Goal: Use online tool/utility

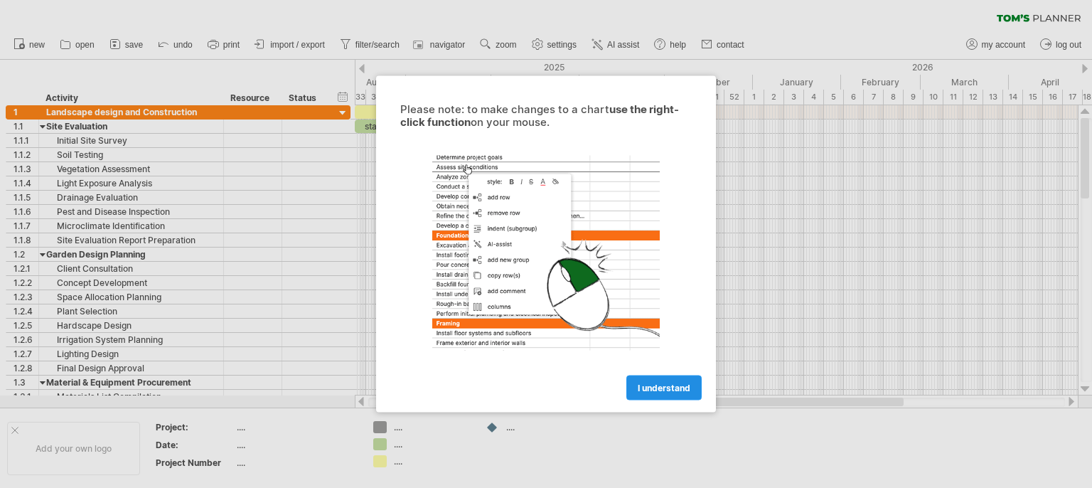
click at [651, 384] on span "I understand" at bounding box center [664, 388] width 53 height 11
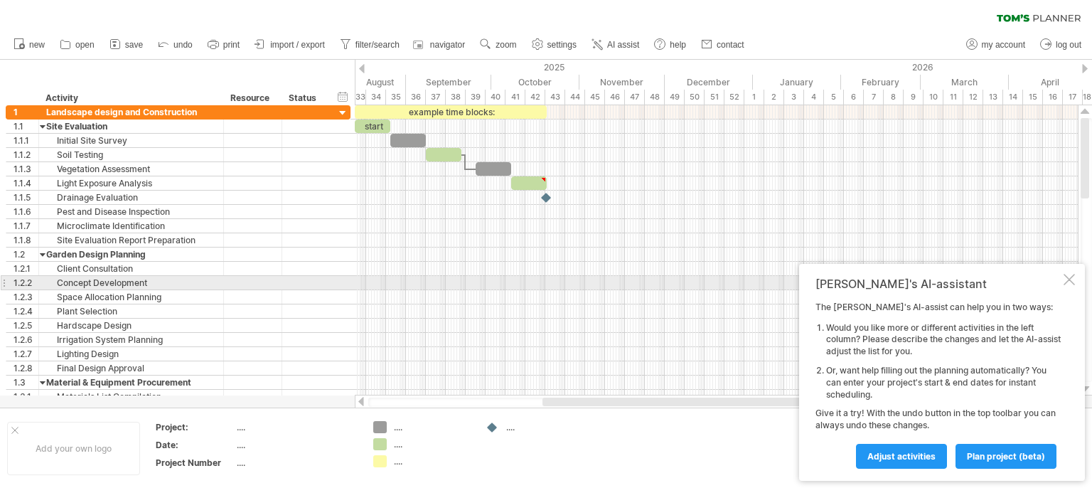
click at [1069, 279] on div at bounding box center [1069, 279] width 11 height 11
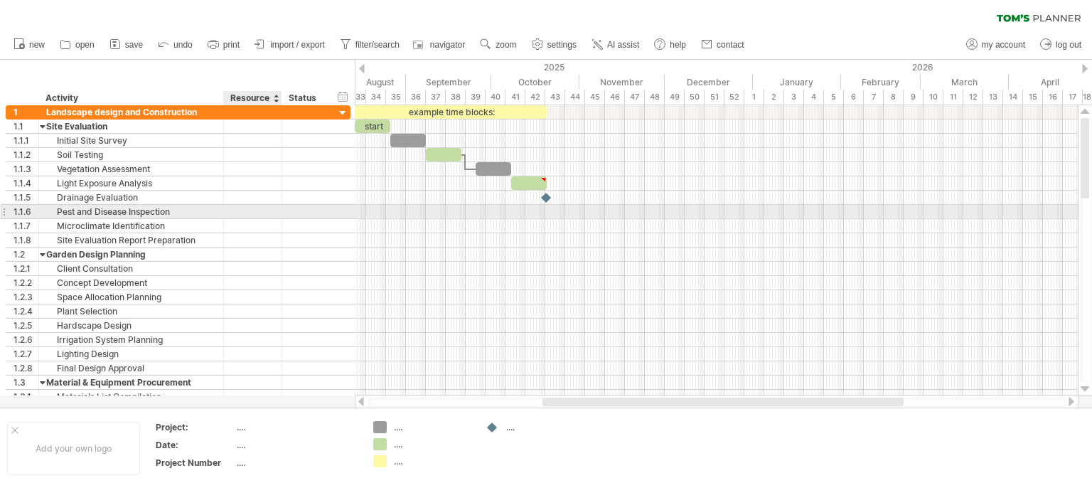
click at [233, 208] on div at bounding box center [252, 212] width 43 height 14
click at [341, 113] on div at bounding box center [343, 114] width 14 height 14
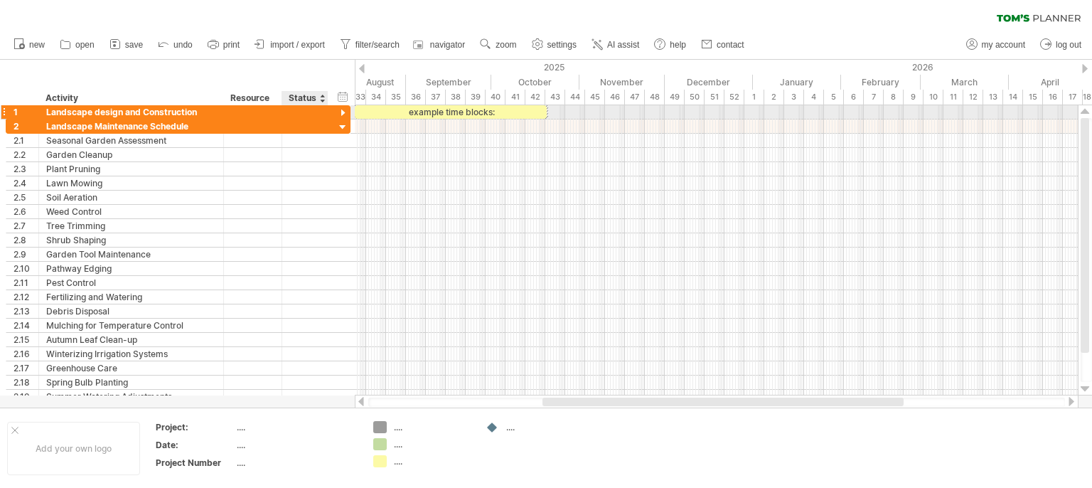
click at [341, 110] on div at bounding box center [343, 114] width 14 height 14
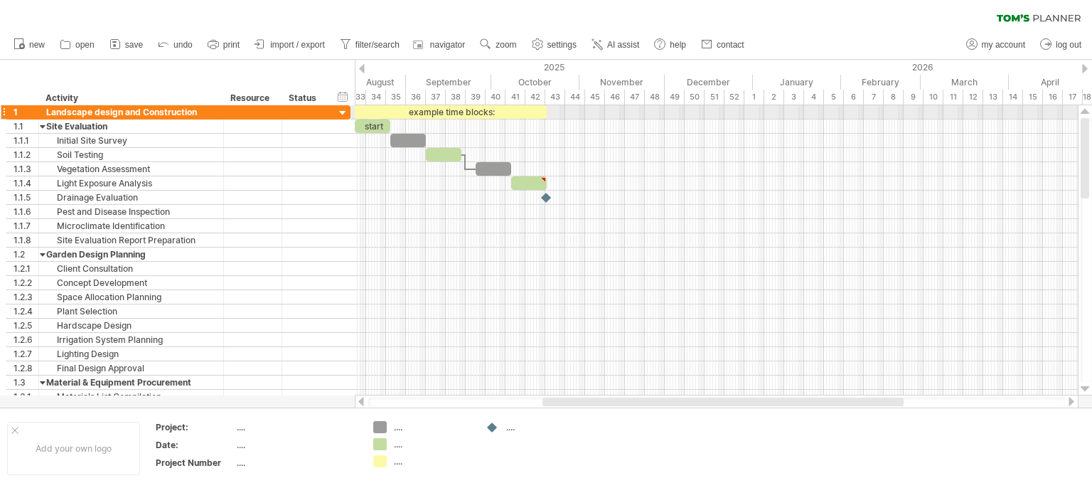
click at [343, 112] on div at bounding box center [343, 114] width 14 height 14
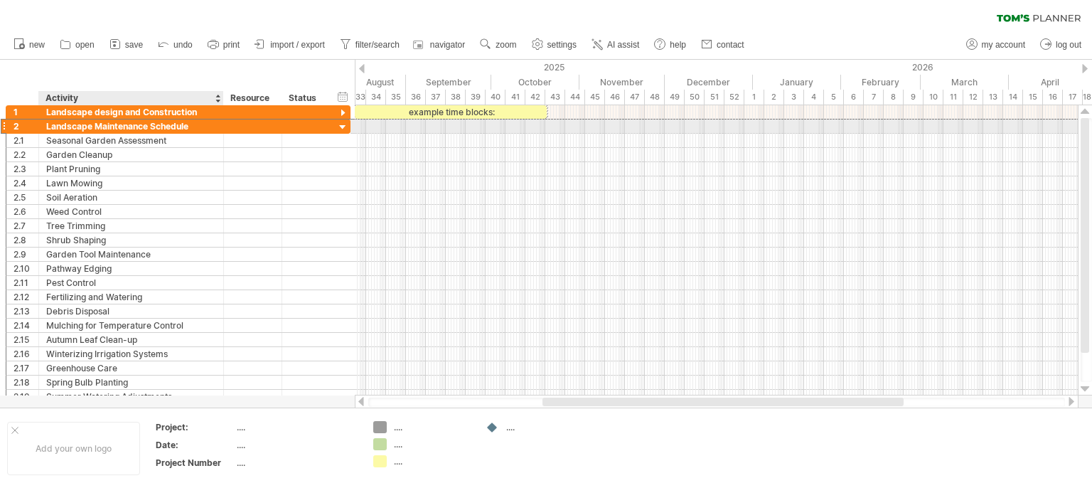
click at [205, 124] on div "Landscape Maintenance Schedule" at bounding box center [131, 126] width 170 height 14
click at [341, 124] on div at bounding box center [343, 128] width 14 height 14
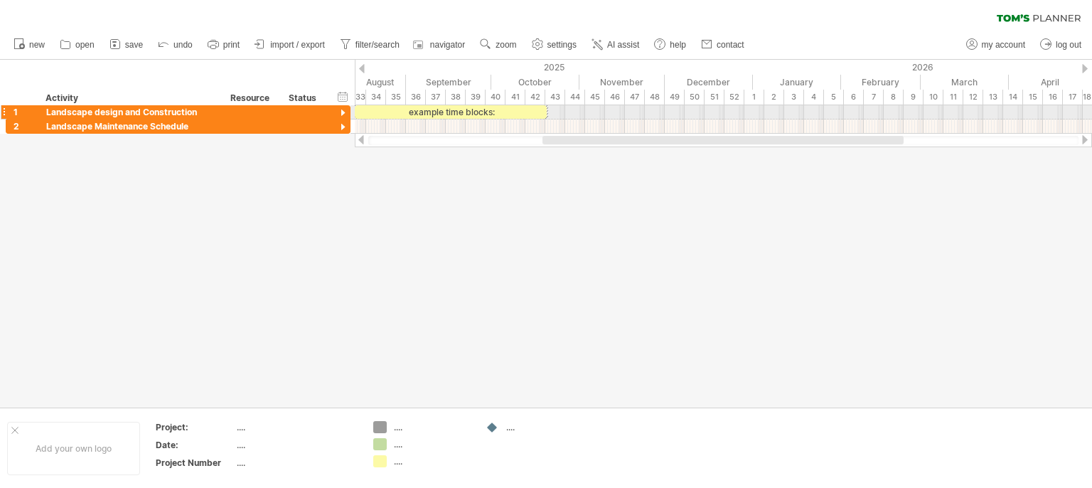
click at [343, 111] on div at bounding box center [343, 114] width 14 height 14
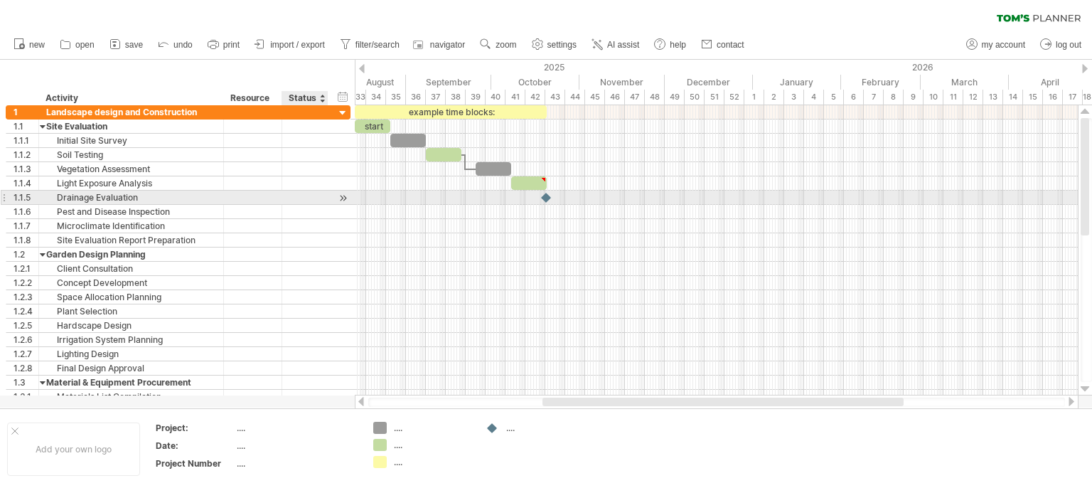
click at [305, 194] on div at bounding box center [304, 198] width 31 height 14
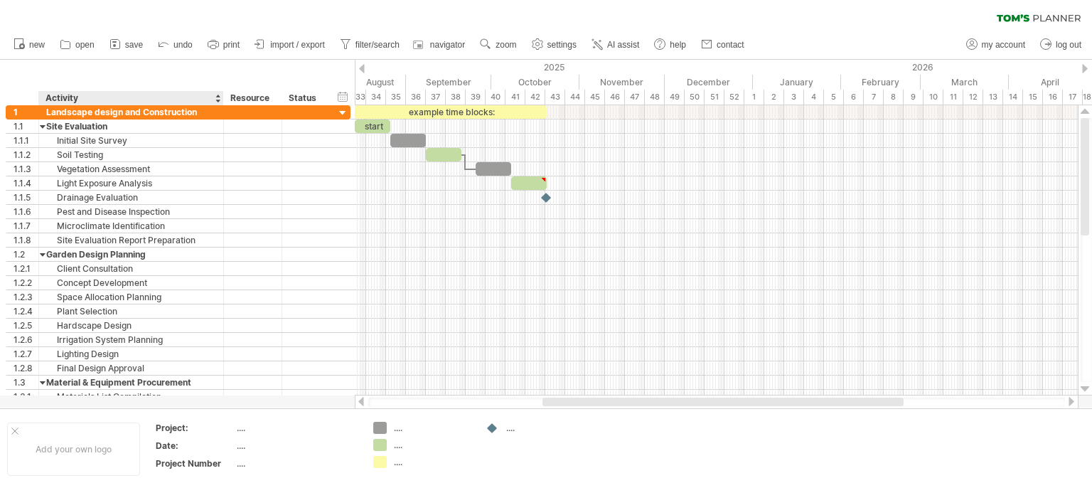
click at [48, 70] on div "hide start/end/duration show start/end/duration ******** Activity ******** Reso…" at bounding box center [177, 83] width 355 height 46
click at [242, 89] on div "hide start/end/duration show start/end/duration ******** Activity ******** Reso…" at bounding box center [177, 83] width 355 height 46
click at [274, 100] on div at bounding box center [276, 98] width 6 height 14
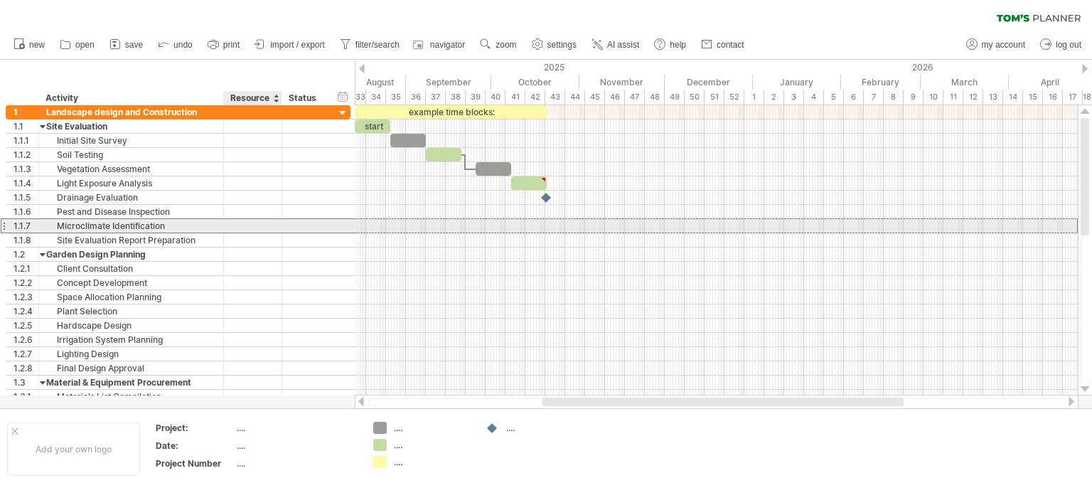
click at [231, 219] on div at bounding box center [252, 226] width 43 height 14
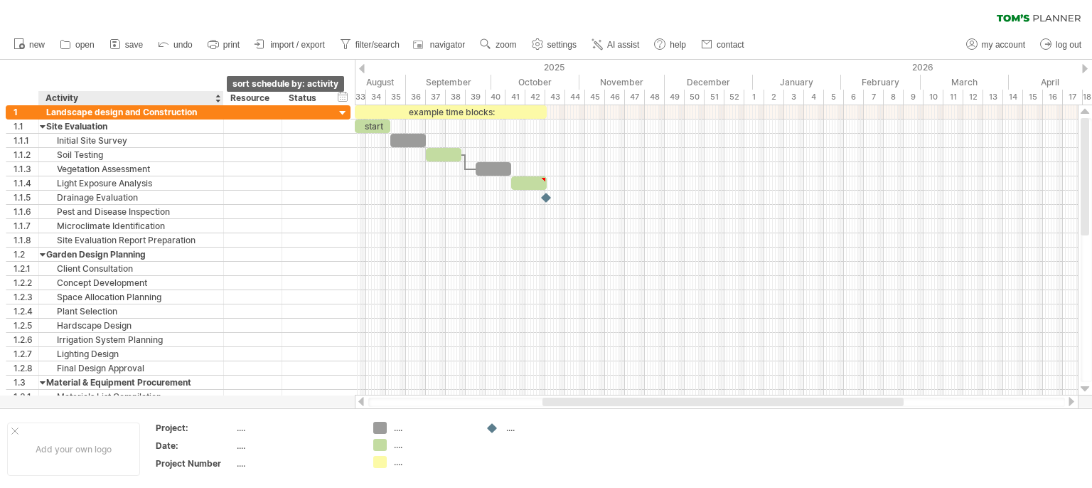
click at [215, 100] on div at bounding box center [218, 98] width 6 height 14
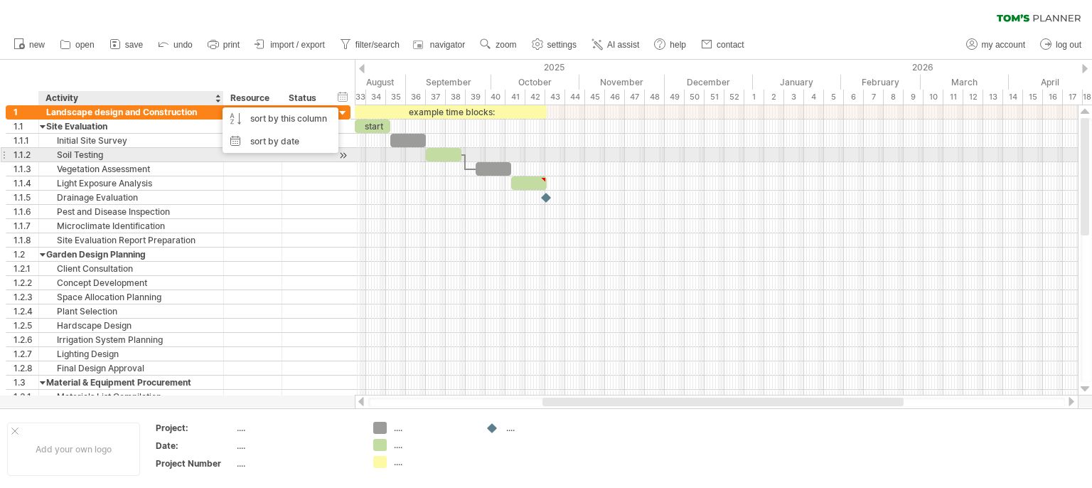
click at [205, 159] on div "Soil Testing" at bounding box center [131, 155] width 170 height 14
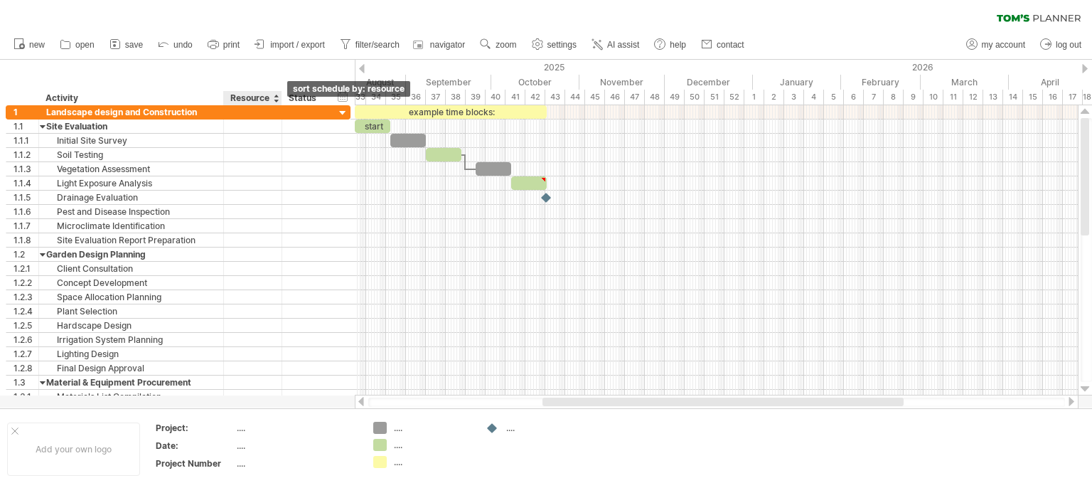
click at [275, 100] on div at bounding box center [276, 98] width 6 height 14
click at [321, 100] on div at bounding box center [322, 98] width 6 height 14
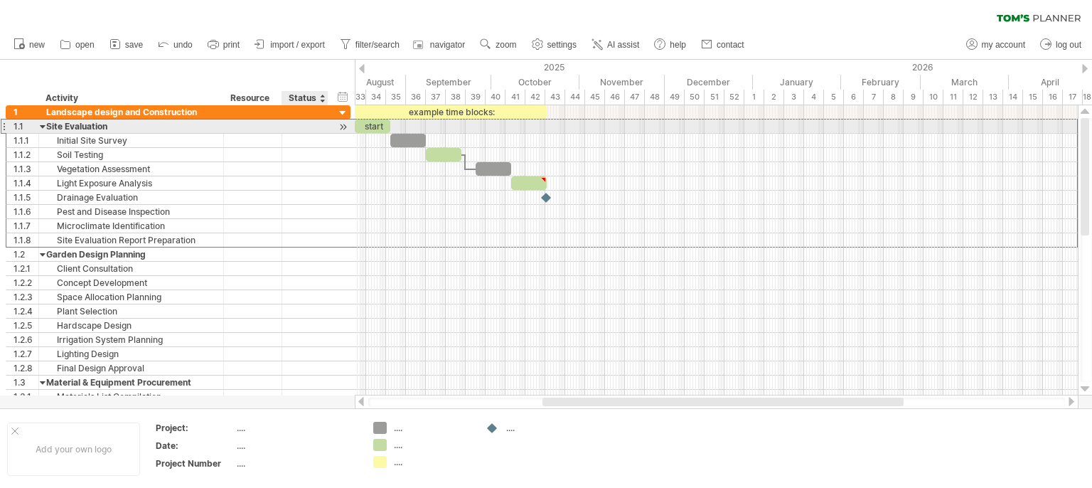
click at [292, 132] on div at bounding box center [304, 126] width 31 height 14
click at [341, 127] on div at bounding box center [343, 126] width 14 height 15
click at [341, 126] on div at bounding box center [343, 126] width 14 height 15
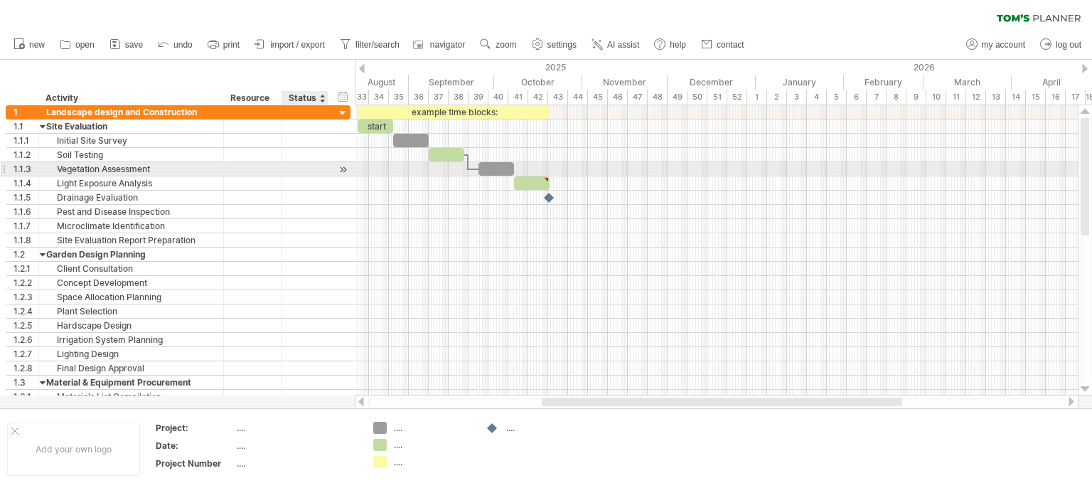
click at [316, 171] on div at bounding box center [304, 169] width 31 height 14
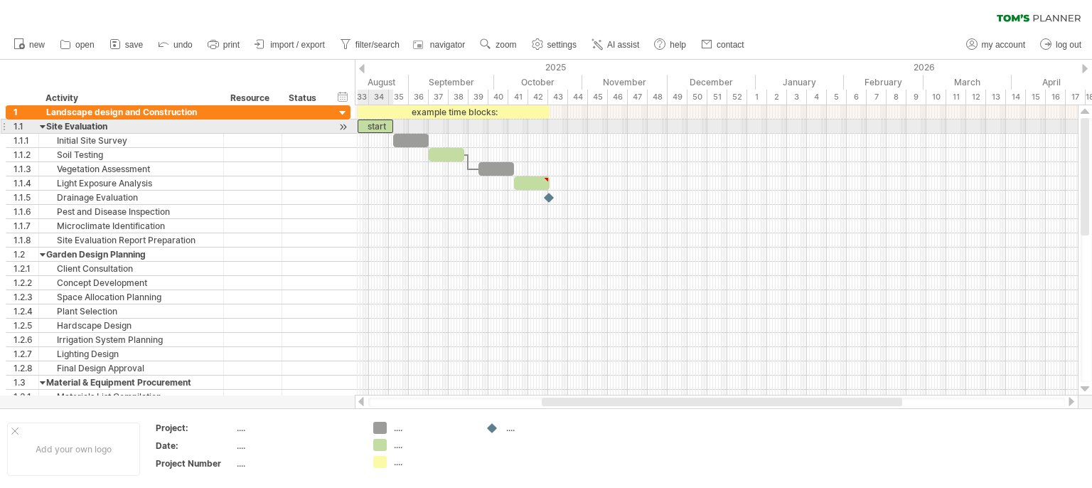
click at [365, 126] on div "start" at bounding box center [376, 126] width 36 height 14
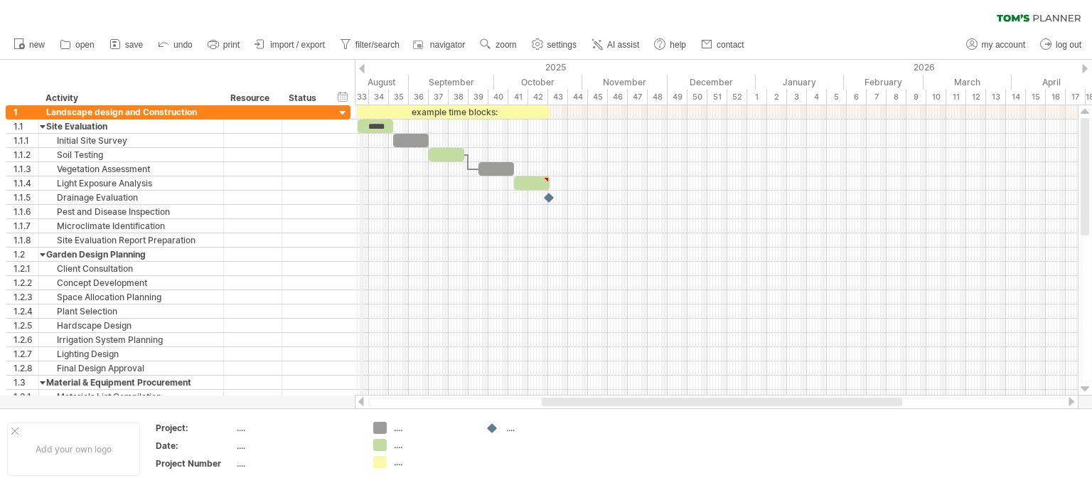
click at [362, 97] on div "33" at bounding box center [359, 97] width 20 height 15
click at [370, 46] on span "filter/search" at bounding box center [377, 45] width 44 height 10
type input "**********"
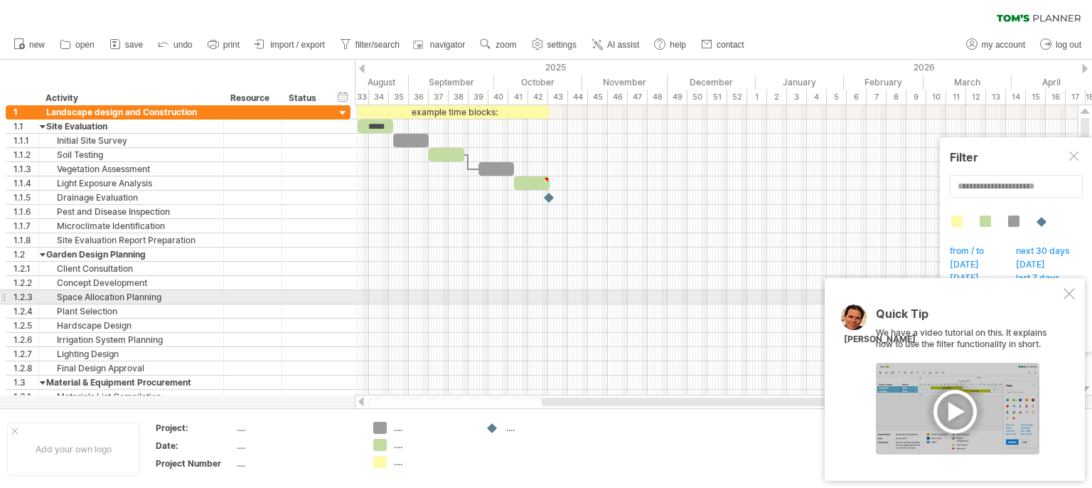
click at [1067, 296] on div at bounding box center [1069, 293] width 11 height 11
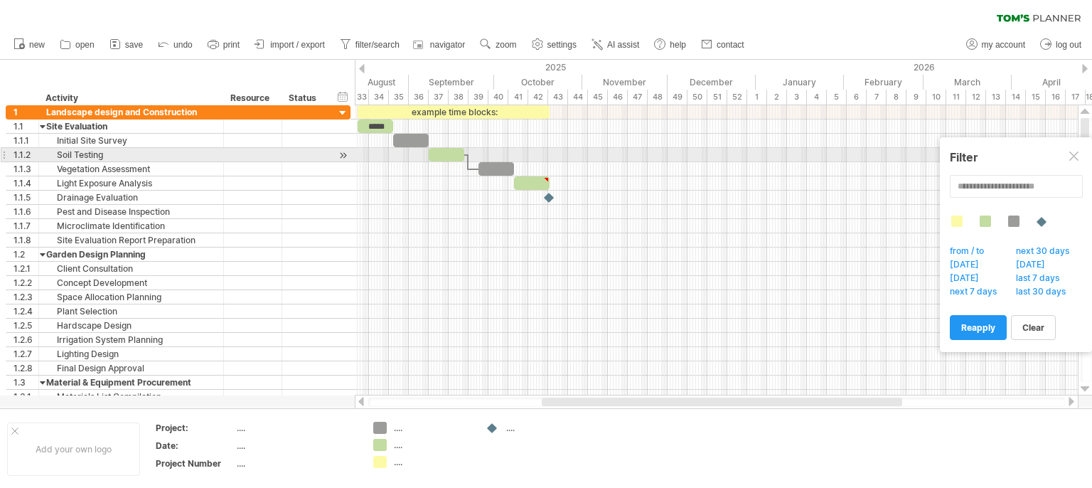
drag, startPoint x: 1072, startPoint y: 154, endPoint x: 1055, endPoint y: 157, distance: 17.4
click at [1071, 154] on div at bounding box center [1074, 156] width 11 height 11
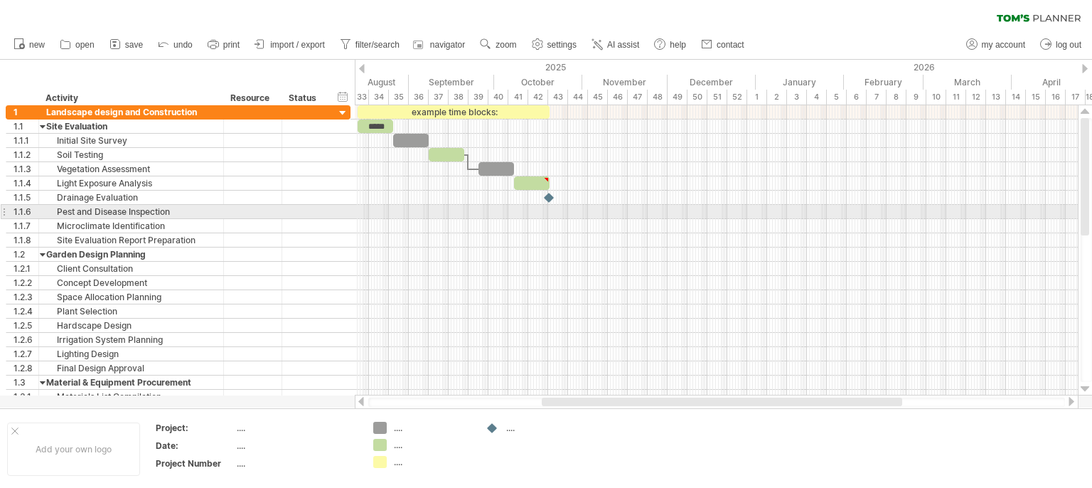
click at [445, 207] on div at bounding box center [716, 212] width 723 height 14
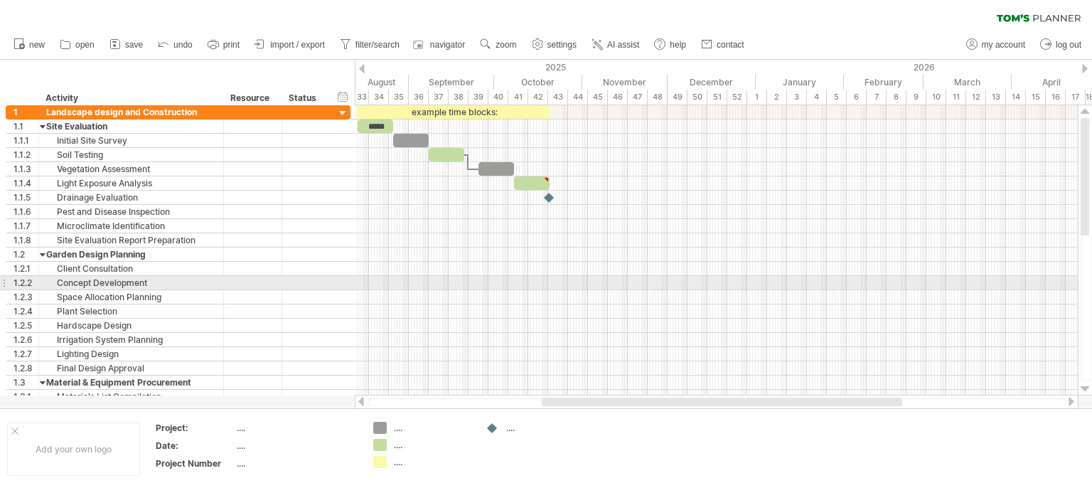
click at [409, 283] on div at bounding box center [716, 283] width 723 height 14
